Goal: Information Seeking & Learning: Check status

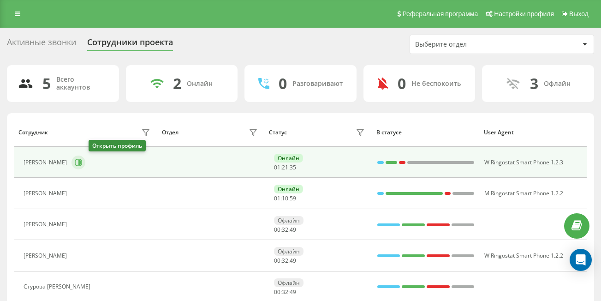
click at [81, 163] on icon at bounding box center [79, 162] width 2 height 5
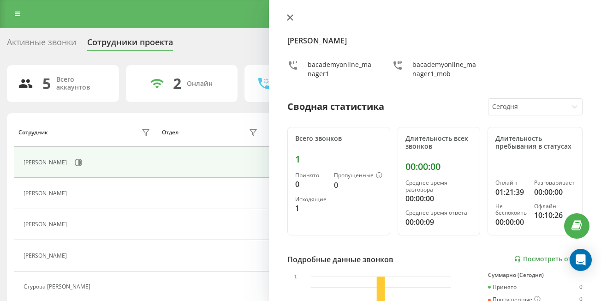
click at [289, 19] on icon at bounding box center [290, 18] width 6 height 6
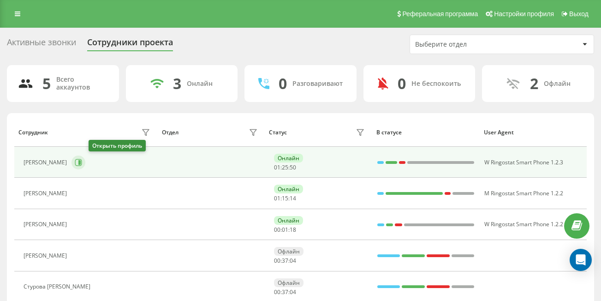
click at [81, 160] on icon at bounding box center [79, 162] width 2 height 5
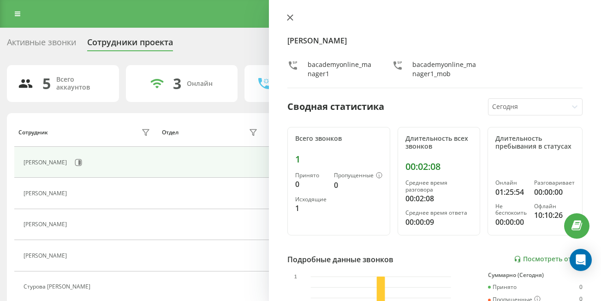
click at [292, 17] on icon at bounding box center [290, 18] width 6 height 6
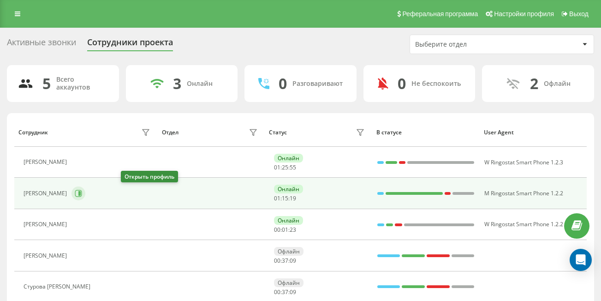
click at [82, 192] on icon at bounding box center [78, 193] width 7 height 7
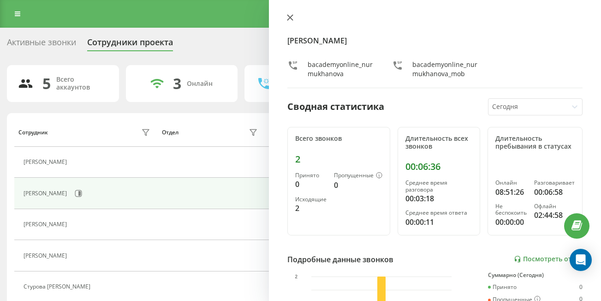
click at [289, 17] on icon at bounding box center [290, 18] width 6 height 6
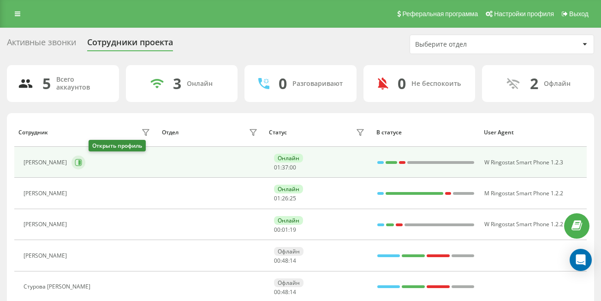
click at [82, 163] on icon at bounding box center [78, 162] width 7 height 7
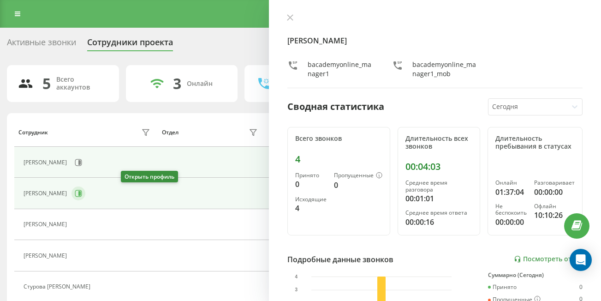
click at [82, 195] on icon at bounding box center [78, 193] width 7 height 7
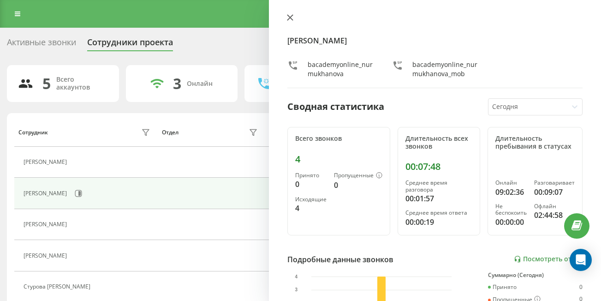
click at [292, 16] on icon at bounding box center [290, 18] width 6 height 6
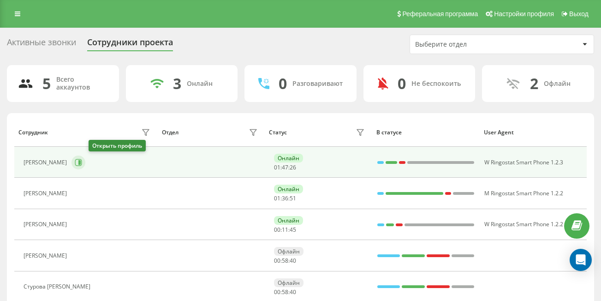
click at [82, 163] on icon at bounding box center [78, 162] width 7 height 7
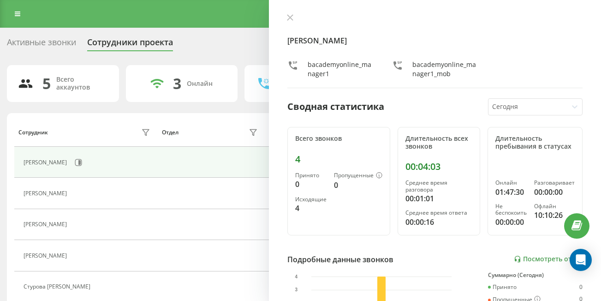
click at [289, 13] on div "[PERSON_NAME] bacademyonline_manager1 bacademyonline_manager1_mob Сводная стати…" at bounding box center [435, 150] width 332 height 301
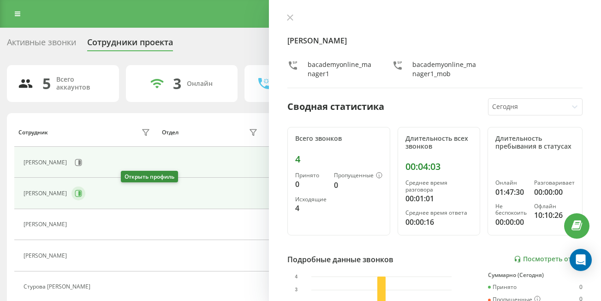
click at [82, 192] on icon at bounding box center [78, 193] width 7 height 7
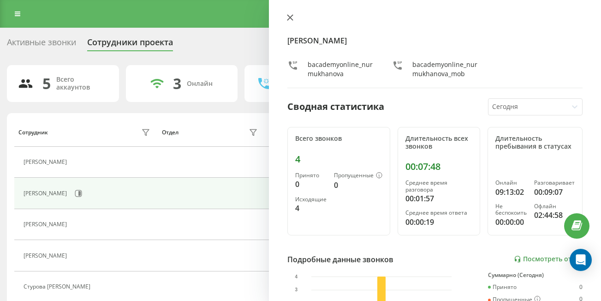
click at [291, 14] on icon at bounding box center [290, 17] width 6 height 6
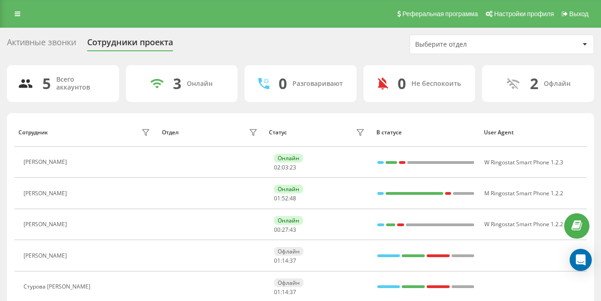
click at [289, 37] on div "Активные звонки Сотрудники проекта Выберите отдел" at bounding box center [300, 44] width 587 height 19
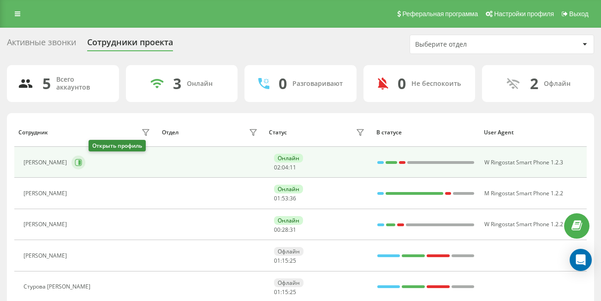
click at [82, 160] on icon at bounding box center [78, 162] width 7 height 7
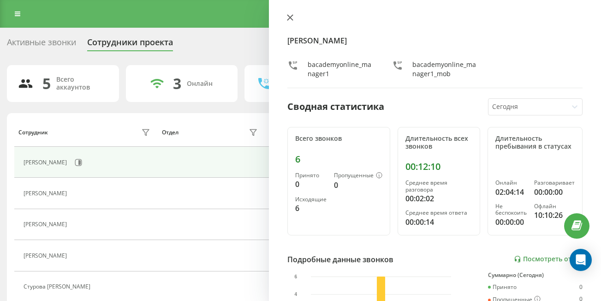
click at [290, 17] on icon at bounding box center [290, 17] width 6 height 6
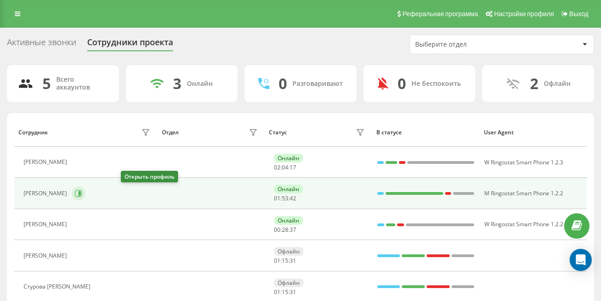
click at [81, 192] on icon at bounding box center [79, 193] width 2 height 5
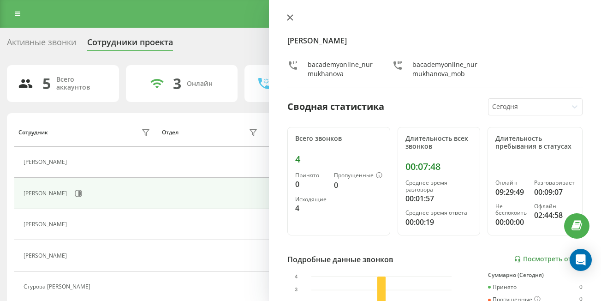
click at [287, 17] on icon at bounding box center [290, 17] width 6 height 6
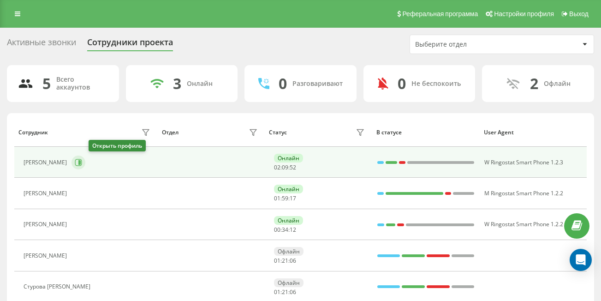
click at [81, 164] on icon at bounding box center [79, 162] width 2 height 5
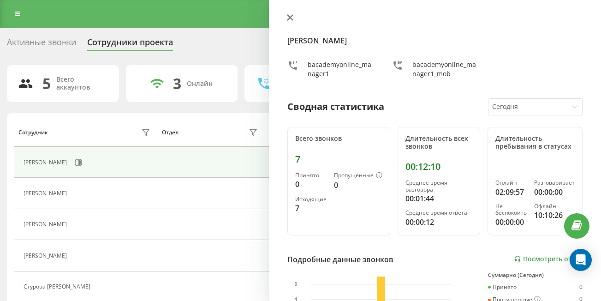
click at [287, 18] on button at bounding box center [290, 18] width 12 height 9
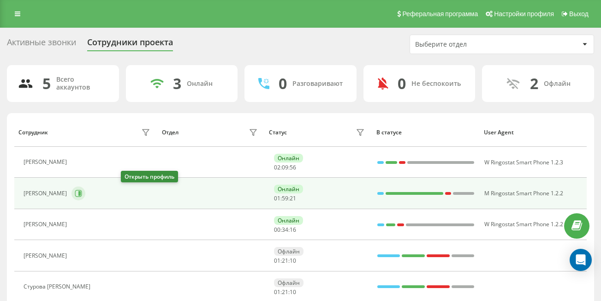
click at [82, 190] on icon at bounding box center [78, 193] width 7 height 7
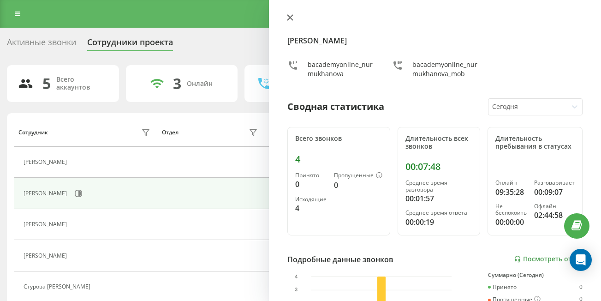
click at [290, 16] on icon at bounding box center [290, 17] width 6 height 6
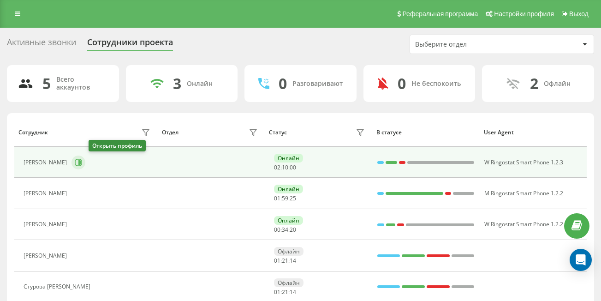
click at [85, 163] on button at bounding box center [79, 163] width 14 height 14
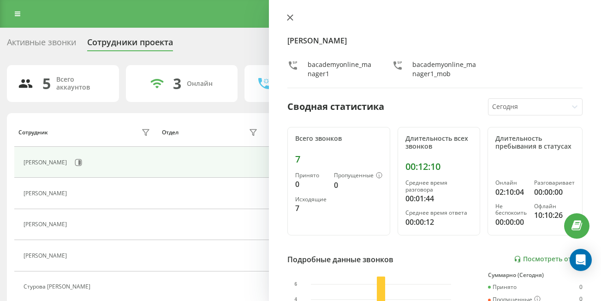
click at [292, 18] on icon at bounding box center [290, 18] width 6 height 6
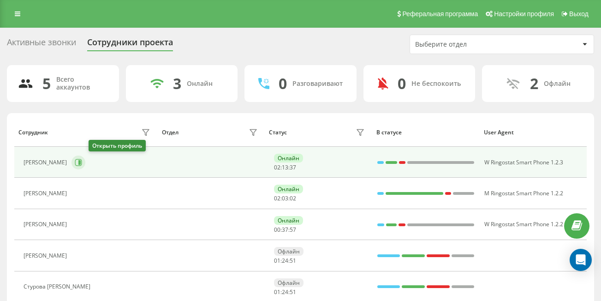
click at [82, 162] on icon at bounding box center [78, 162] width 7 height 7
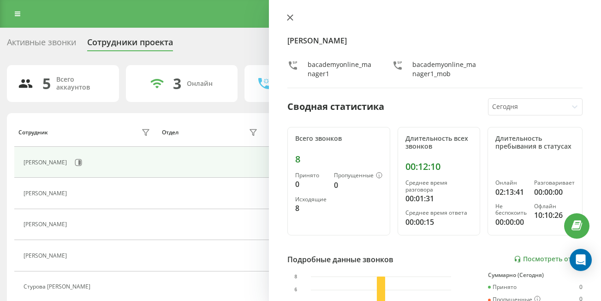
click at [293, 17] on icon at bounding box center [290, 17] width 6 height 6
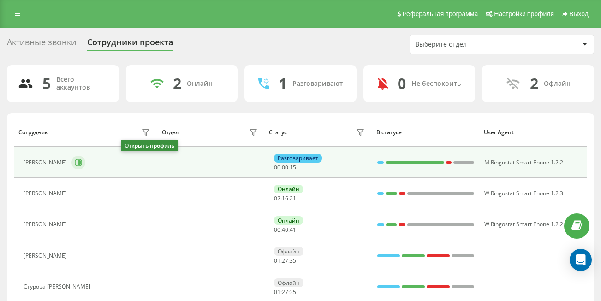
click at [82, 164] on icon at bounding box center [78, 162] width 7 height 7
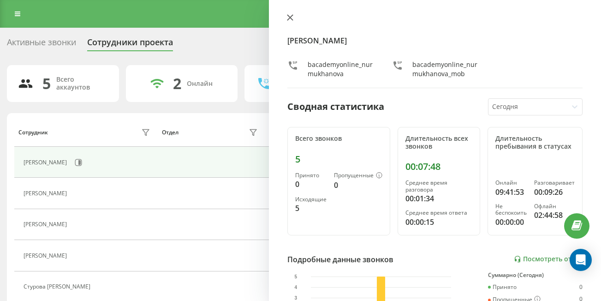
click at [291, 15] on icon at bounding box center [290, 17] width 6 height 6
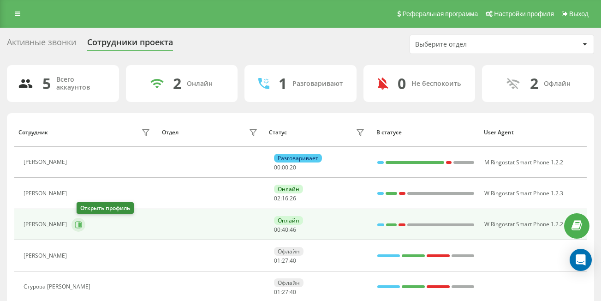
click at [82, 226] on icon at bounding box center [78, 224] width 7 height 7
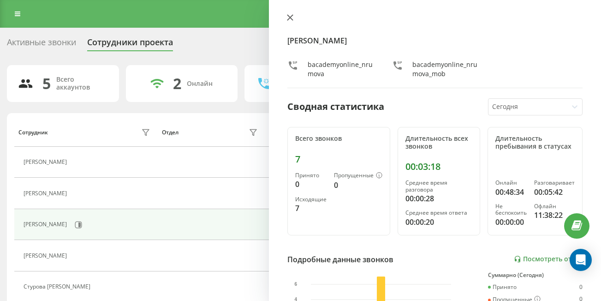
click at [288, 18] on icon at bounding box center [290, 17] width 6 height 6
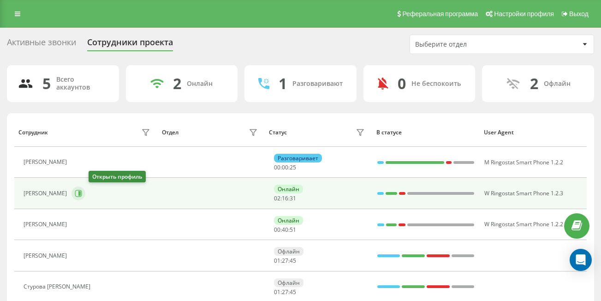
click at [85, 193] on button at bounding box center [79, 193] width 14 height 14
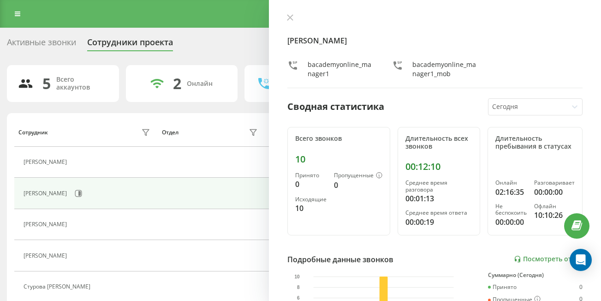
click at [292, 13] on div "[PERSON_NAME] bacademyonline_manager1 bacademyonline_manager1_mob Сводная стати…" at bounding box center [435, 150] width 332 height 301
click at [290, 15] on icon at bounding box center [290, 17] width 6 height 6
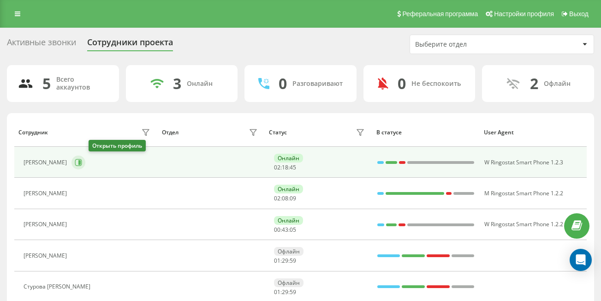
click at [82, 160] on icon at bounding box center [78, 162] width 7 height 7
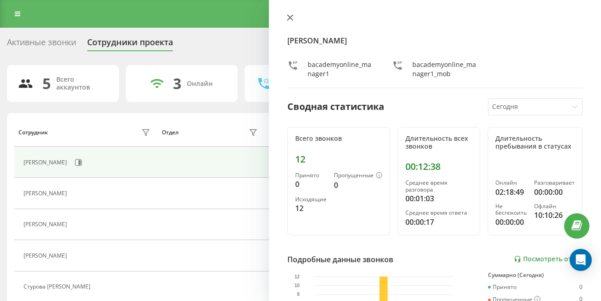
click at [288, 18] on icon at bounding box center [290, 17] width 6 height 6
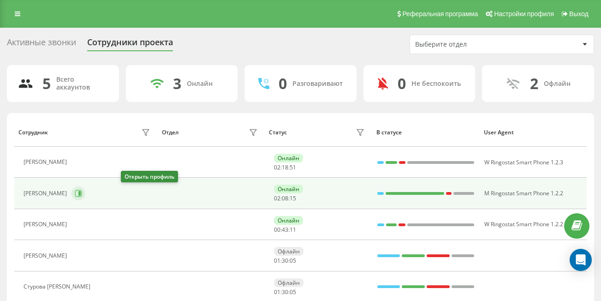
click at [85, 193] on button at bounding box center [79, 193] width 14 height 14
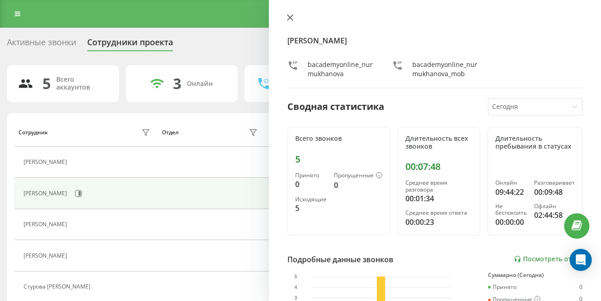
click at [291, 18] on icon at bounding box center [290, 18] width 6 height 6
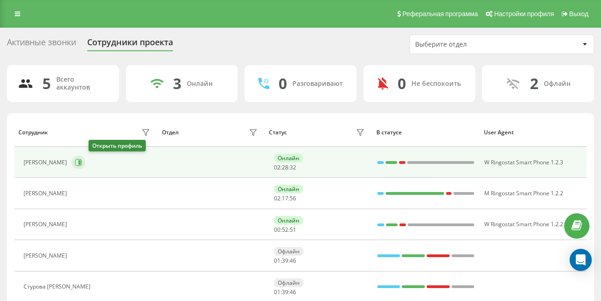
click at [82, 163] on icon at bounding box center [78, 162] width 7 height 7
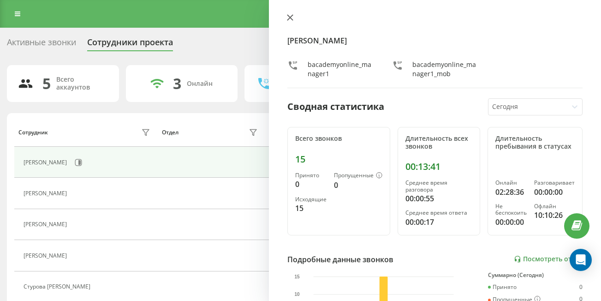
click at [292, 16] on icon at bounding box center [290, 18] width 6 height 6
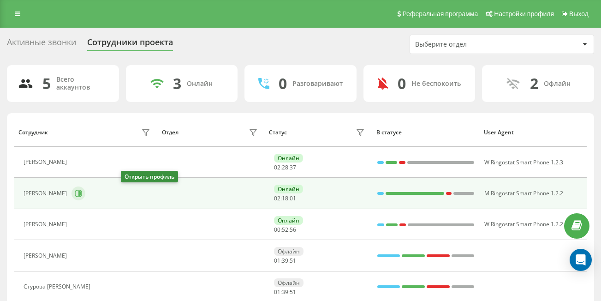
click at [81, 193] on icon at bounding box center [79, 193] width 2 height 5
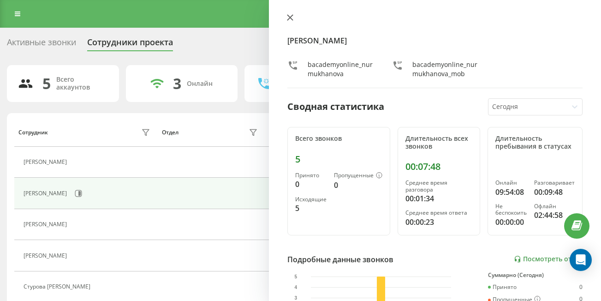
click at [289, 22] on button at bounding box center [290, 18] width 12 height 9
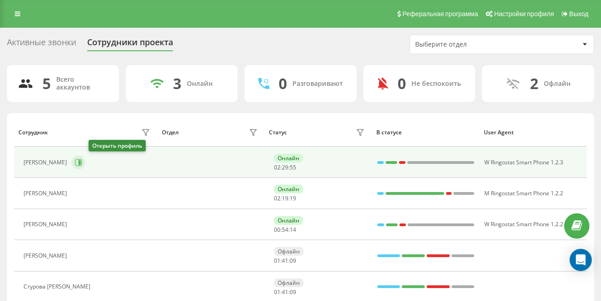
click at [85, 158] on button at bounding box center [79, 163] width 14 height 14
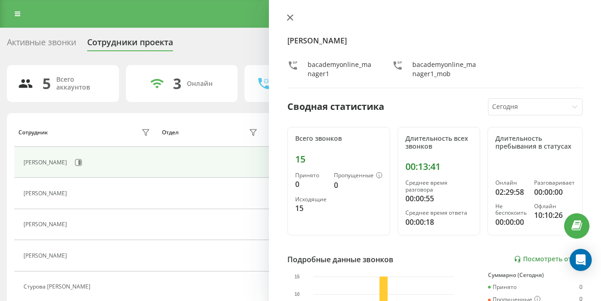
click at [290, 20] on icon at bounding box center [290, 17] width 6 height 6
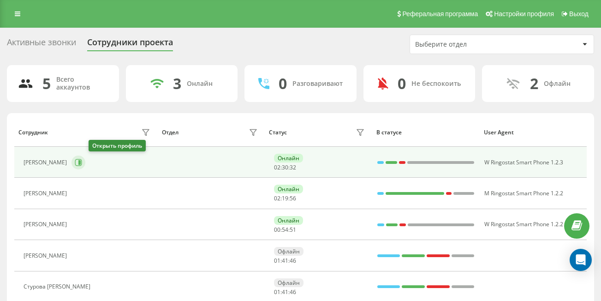
click at [82, 161] on icon at bounding box center [78, 162] width 7 height 7
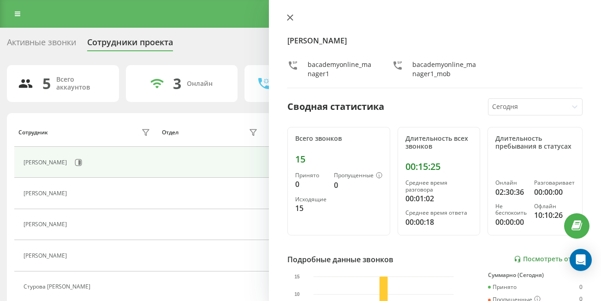
click at [292, 16] on icon at bounding box center [290, 18] width 6 height 6
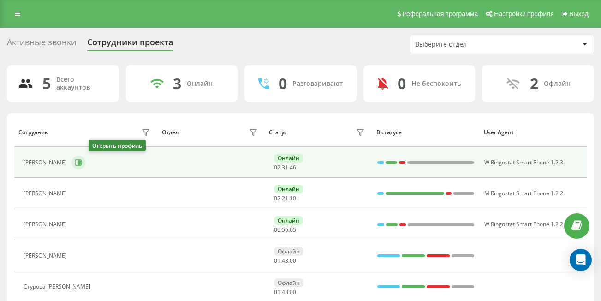
click at [81, 164] on icon at bounding box center [79, 162] width 2 height 5
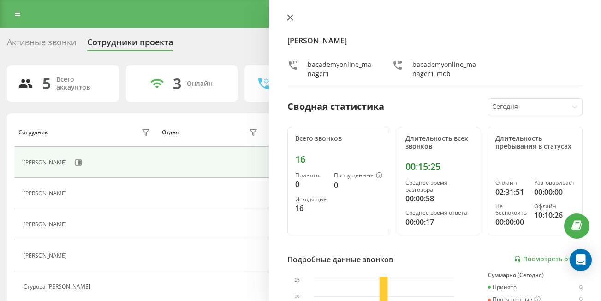
click at [292, 19] on icon at bounding box center [290, 18] width 6 height 6
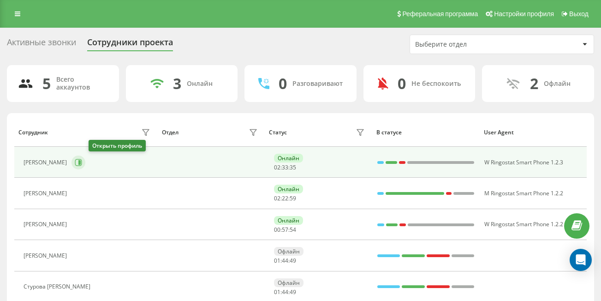
click at [82, 165] on icon at bounding box center [78, 162] width 7 height 7
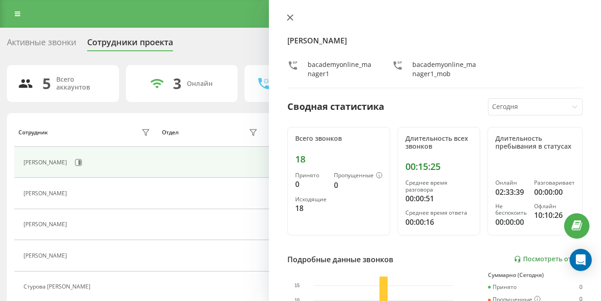
click at [293, 18] on button at bounding box center [290, 18] width 12 height 9
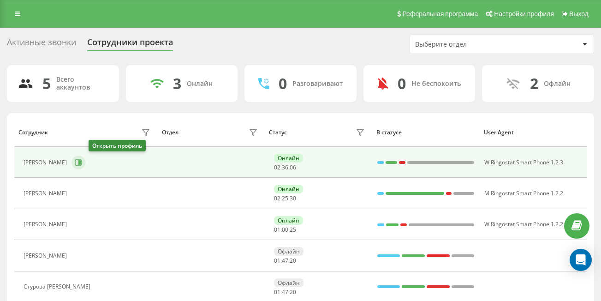
click at [82, 161] on icon at bounding box center [78, 162] width 7 height 7
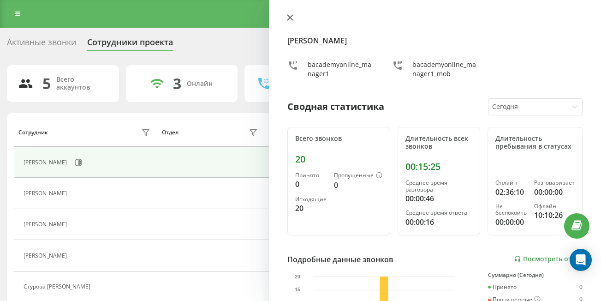
click at [290, 18] on icon at bounding box center [290, 18] width 6 height 6
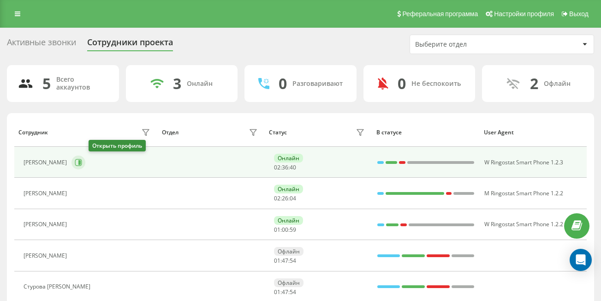
click at [82, 161] on icon at bounding box center [78, 162] width 7 height 7
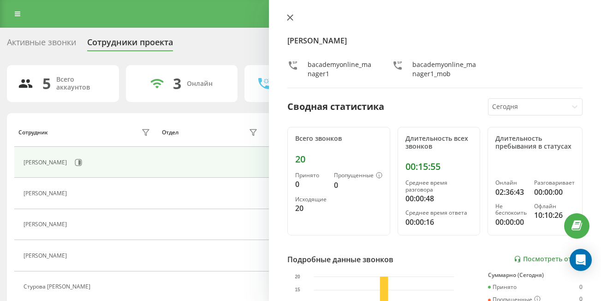
click at [290, 18] on icon at bounding box center [290, 18] width 6 height 6
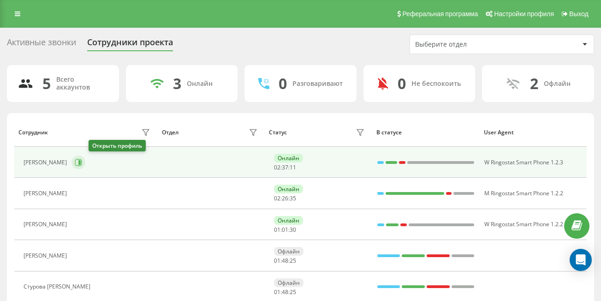
click at [82, 164] on icon at bounding box center [78, 162] width 7 height 7
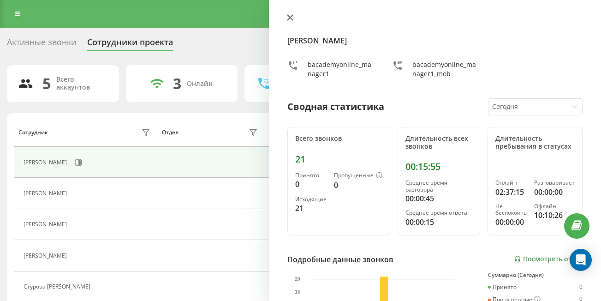
click at [289, 16] on icon at bounding box center [290, 18] width 6 height 6
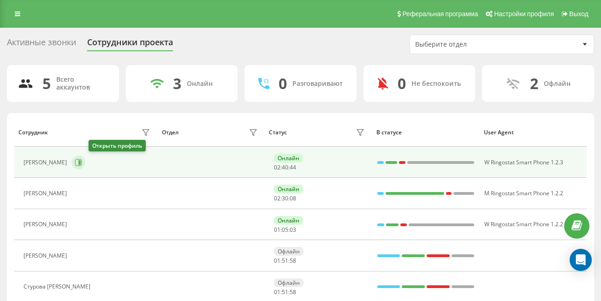
click at [82, 165] on icon at bounding box center [78, 162] width 7 height 7
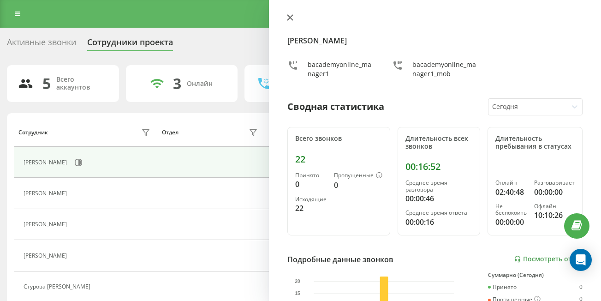
click at [289, 15] on icon at bounding box center [290, 17] width 6 height 6
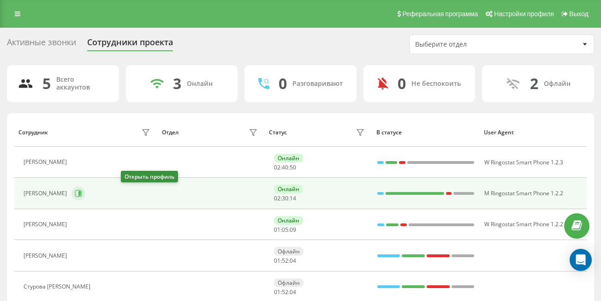
click at [82, 192] on icon at bounding box center [78, 193] width 7 height 7
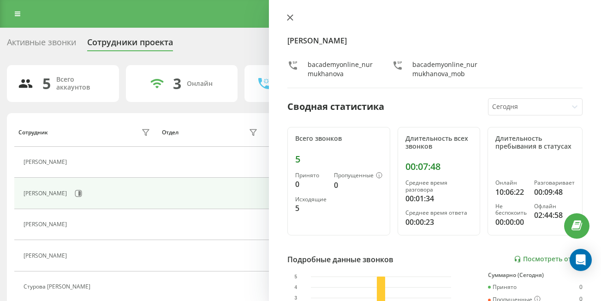
click at [291, 20] on icon at bounding box center [290, 17] width 6 height 6
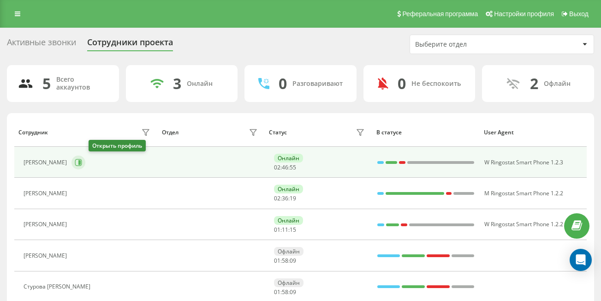
click at [82, 161] on icon at bounding box center [78, 162] width 7 height 7
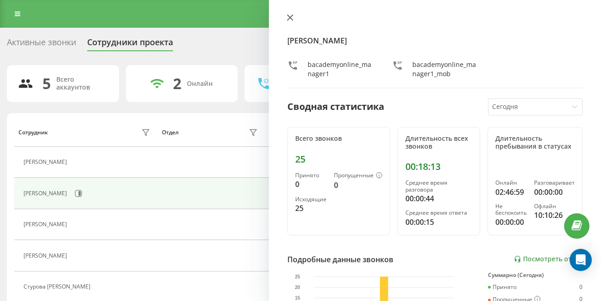
click at [288, 23] on button at bounding box center [290, 18] width 12 height 9
